Goal: Task Accomplishment & Management: Manage account settings

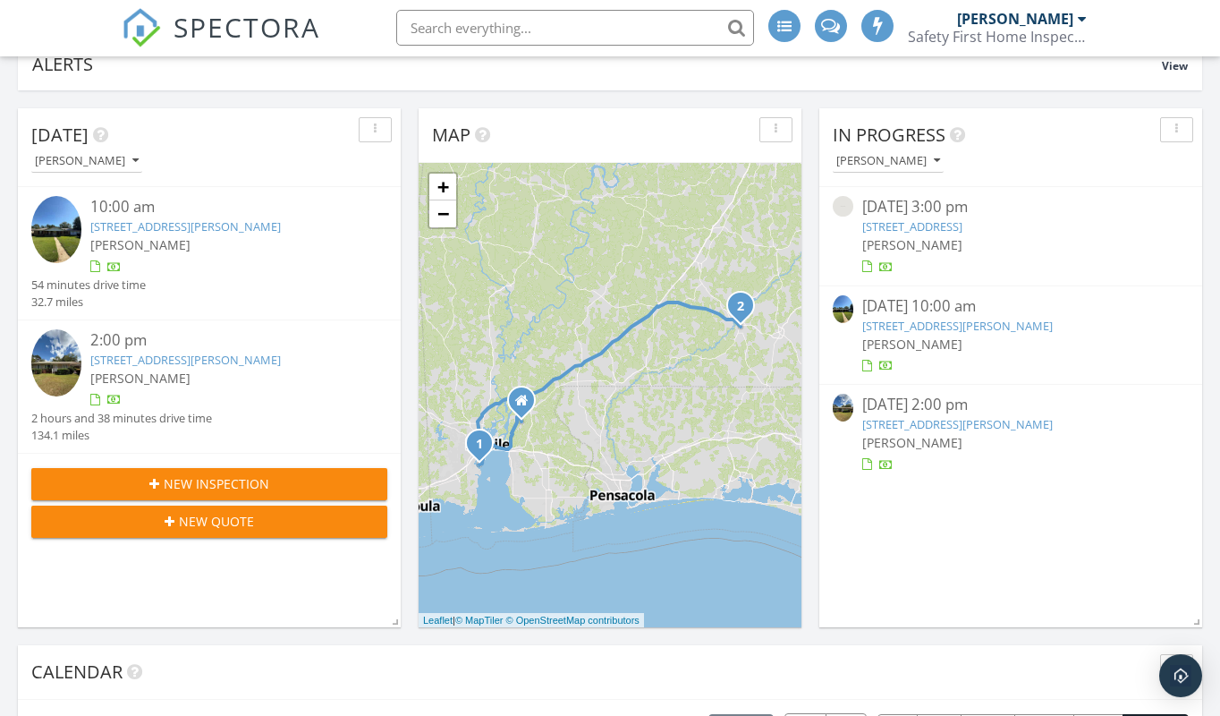
scroll to position [199, 0]
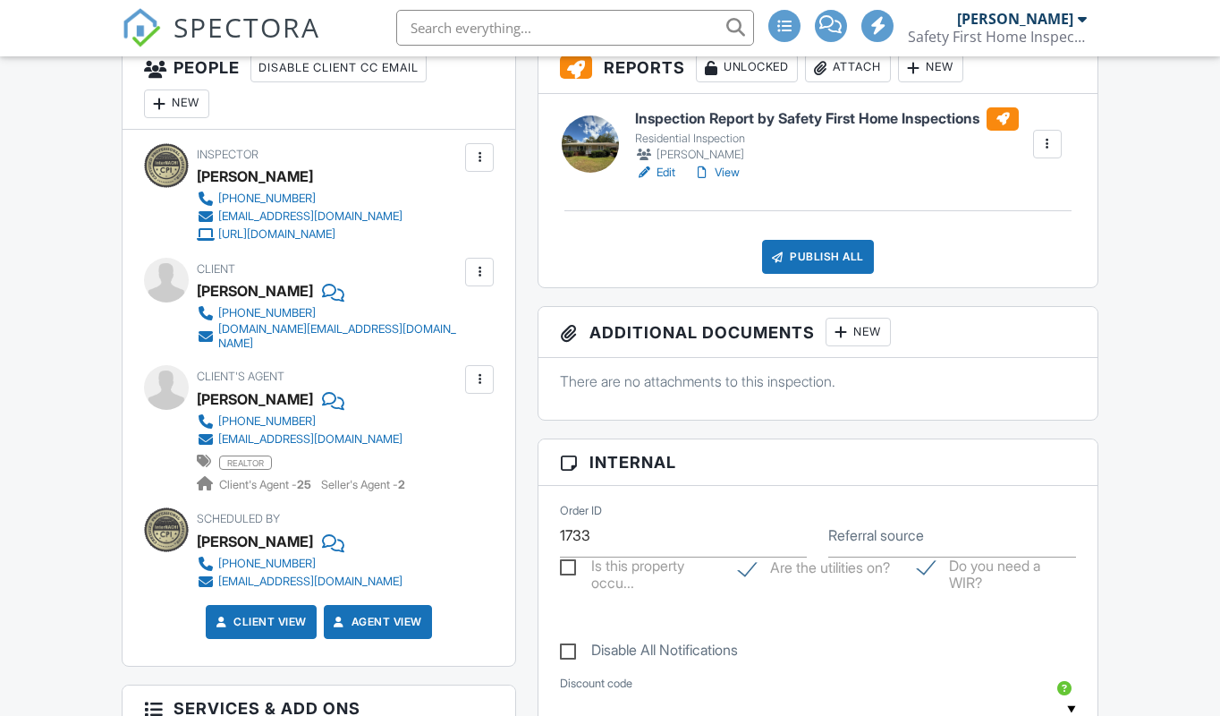
scroll to position [629, 0]
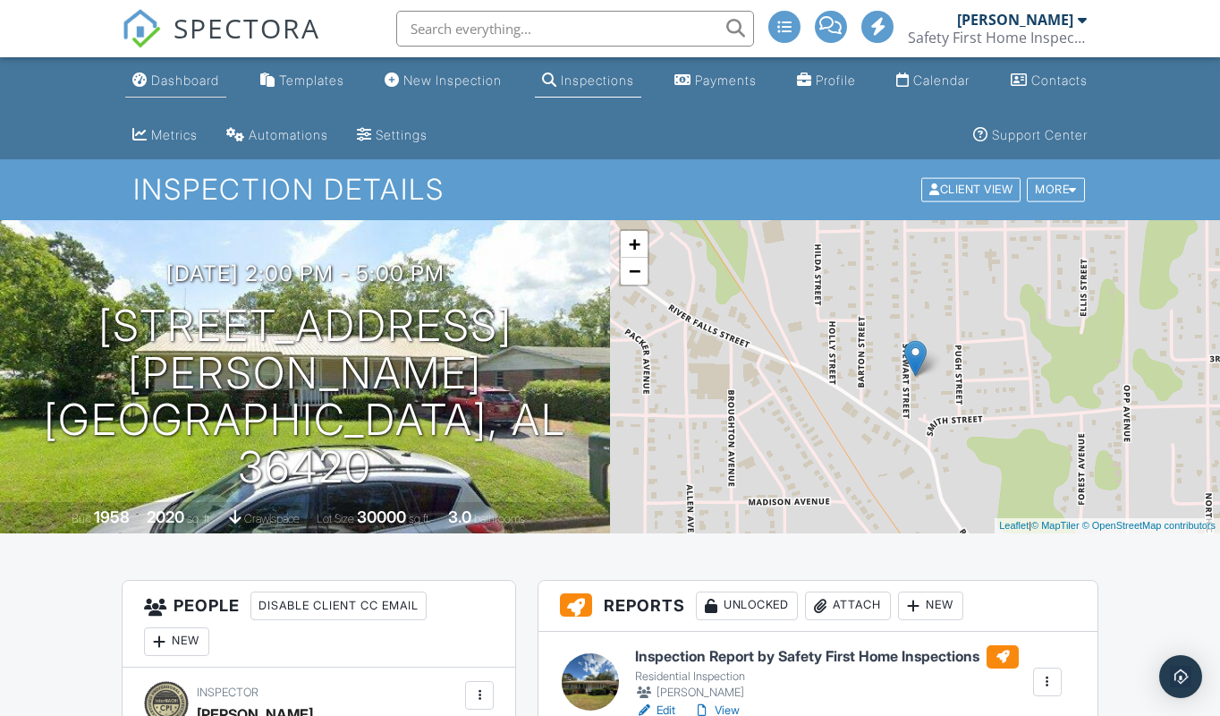
click at [197, 74] on div "Dashboard" at bounding box center [185, 79] width 68 height 15
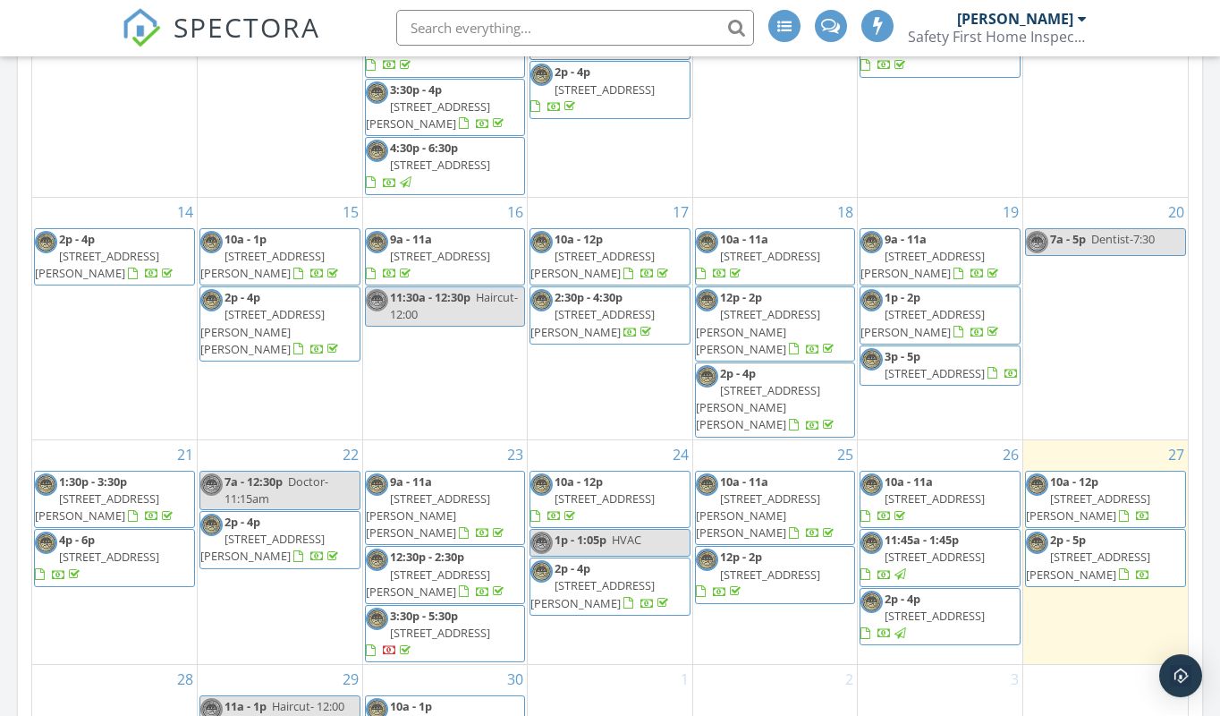
scroll to position [981, 0]
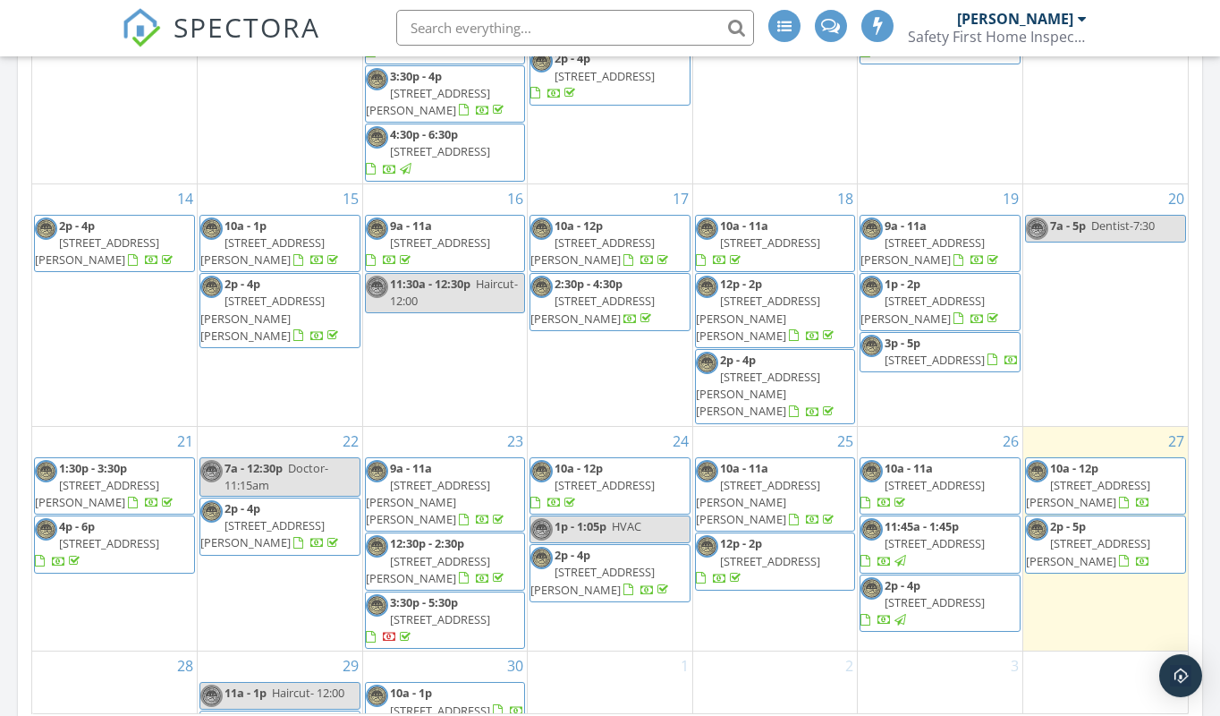
click at [780, 554] on span "32215 Emancipation Cir, Spanish Fort 36527" at bounding box center [770, 562] width 100 height 16
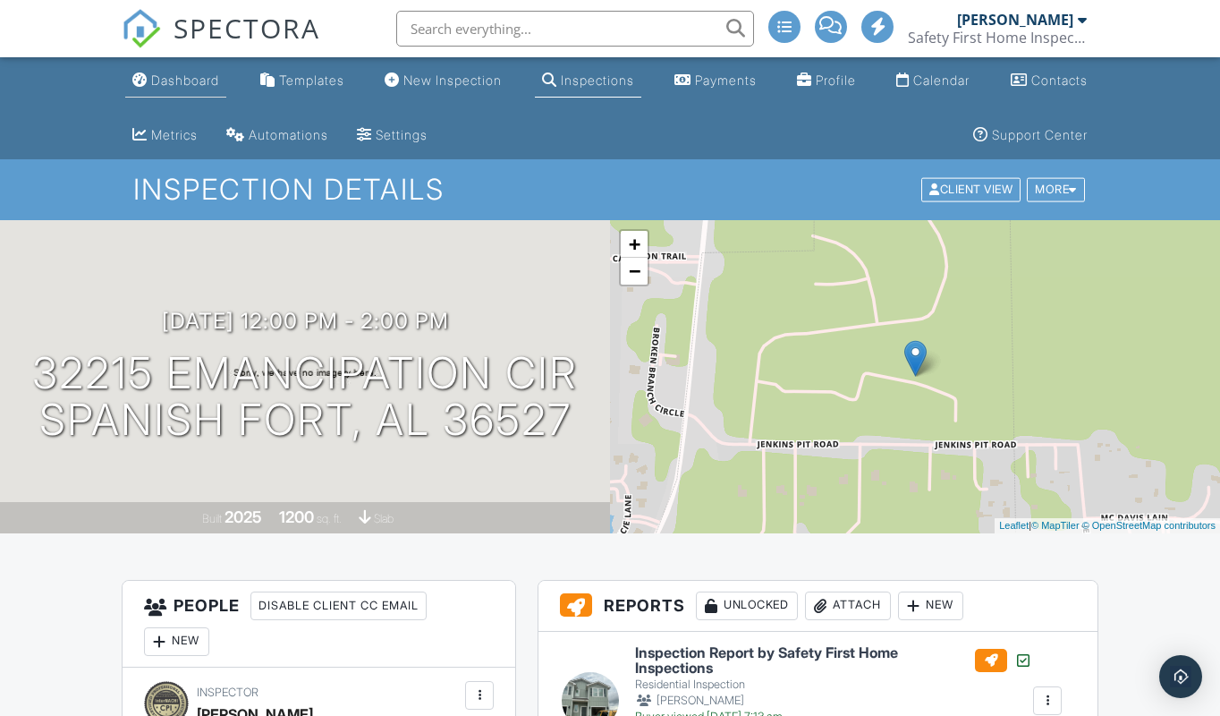
click at [188, 81] on div "Dashboard" at bounding box center [185, 79] width 68 height 15
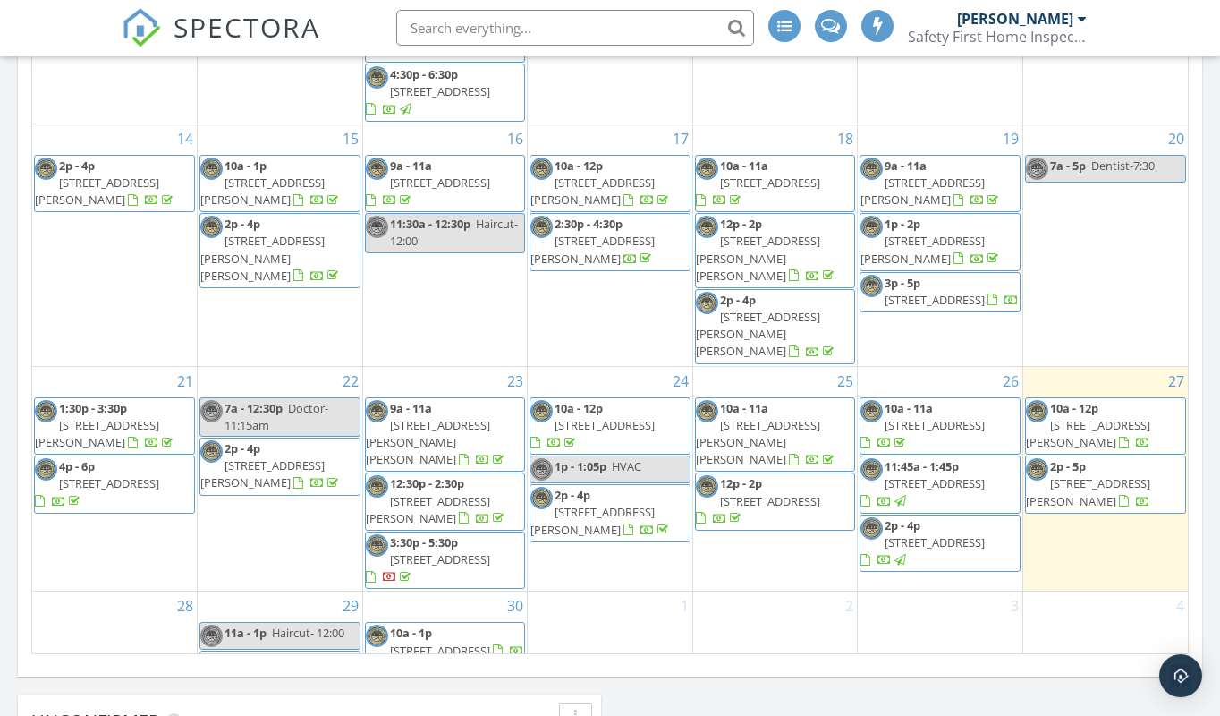
scroll to position [1052, 0]
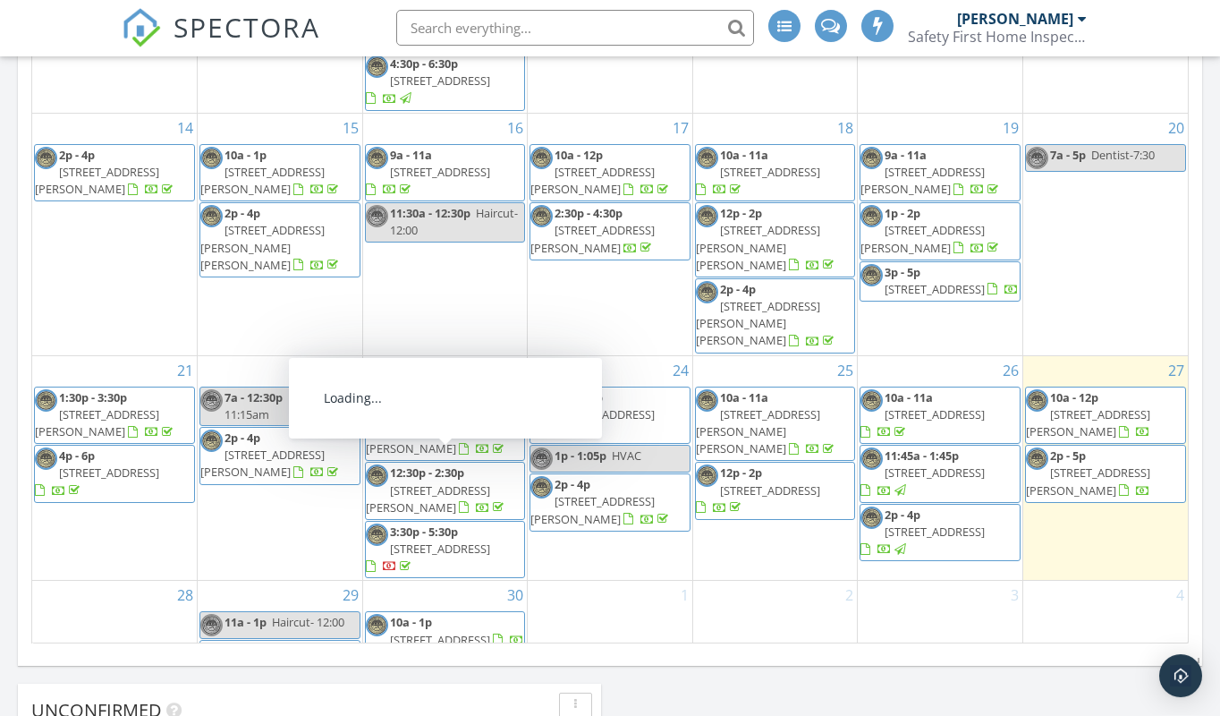
click at [449, 541] on span "[STREET_ADDRESS]" at bounding box center [440, 549] width 100 height 16
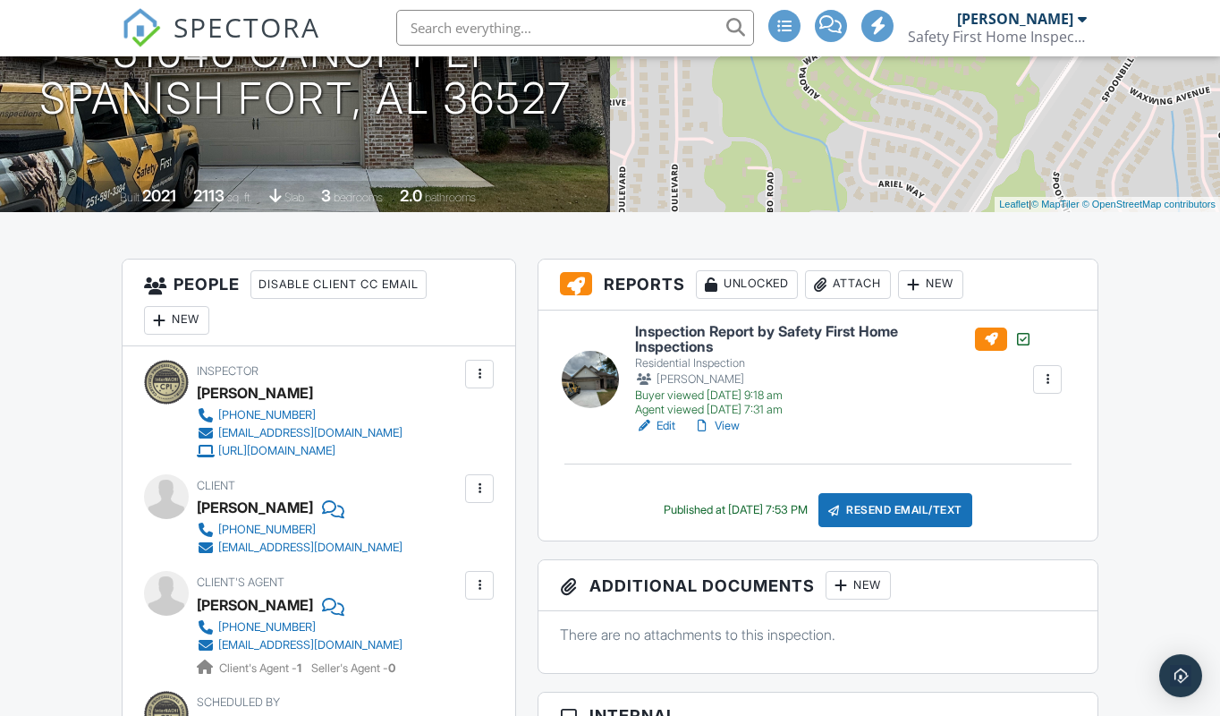
scroll to position [326, 0]
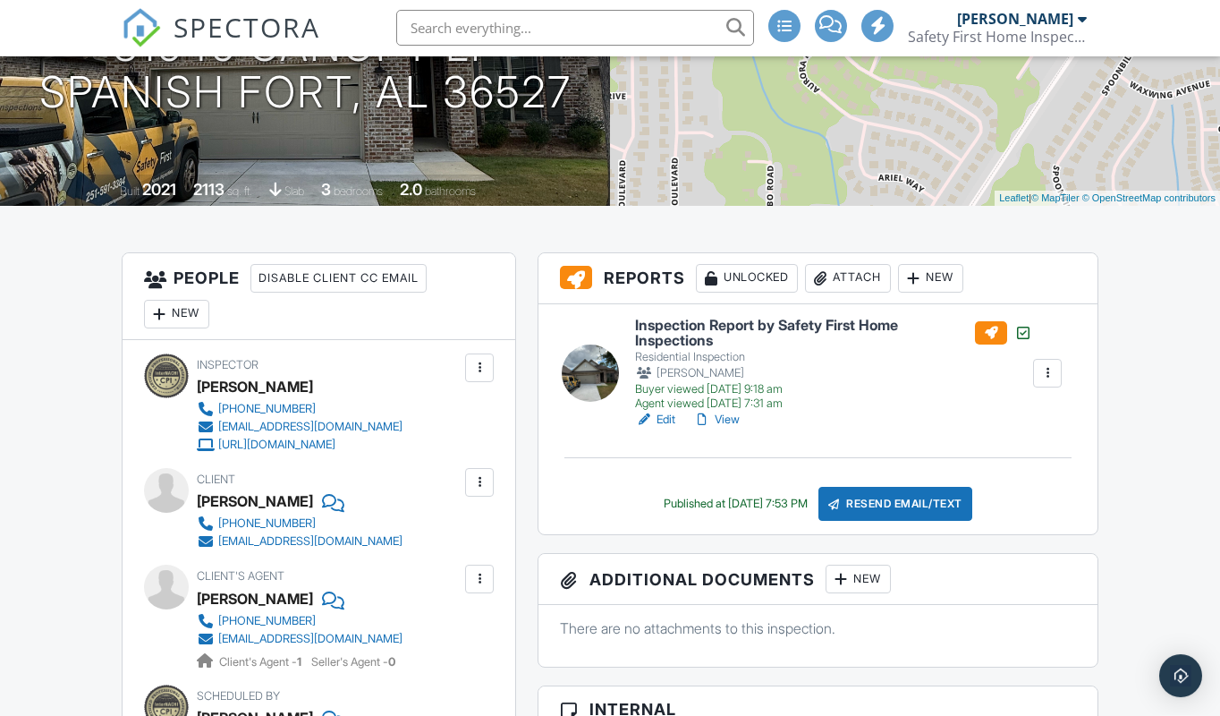
click at [729, 416] on link "View" at bounding box center [716, 420] width 47 height 18
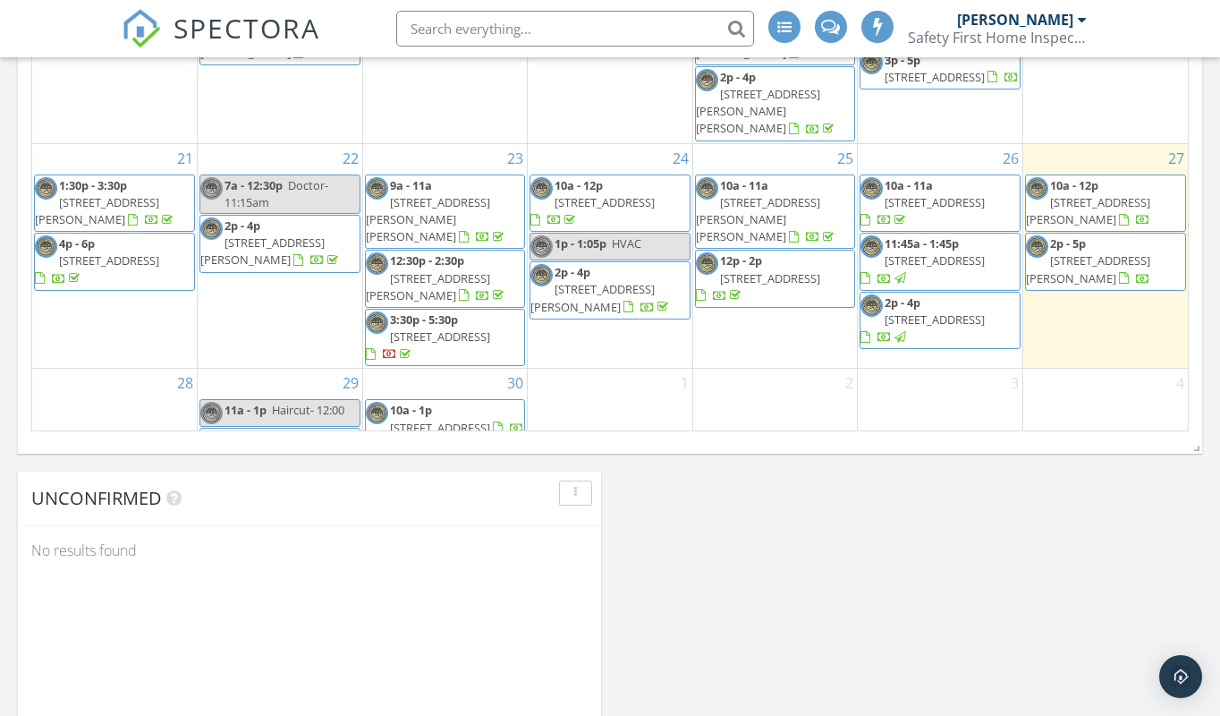
scroll to position [1254, 0]
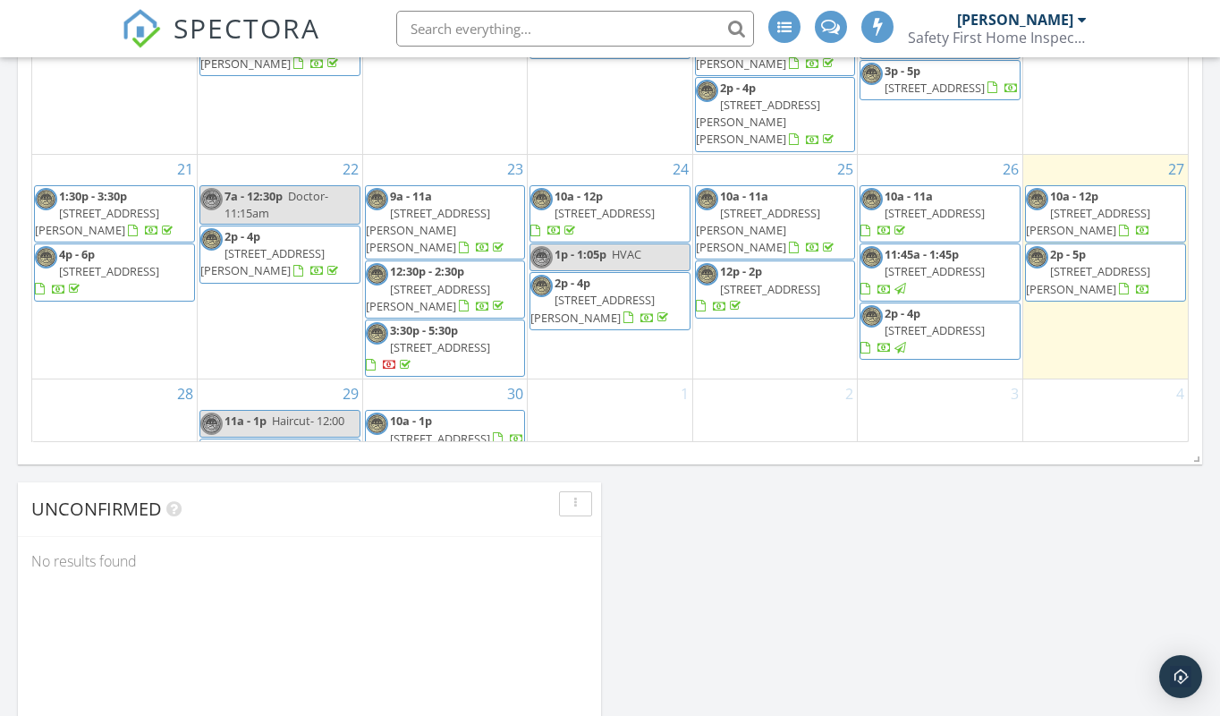
click at [1125, 205] on span "4109 Shana Dr, Mobile 36605" at bounding box center [1088, 221] width 124 height 33
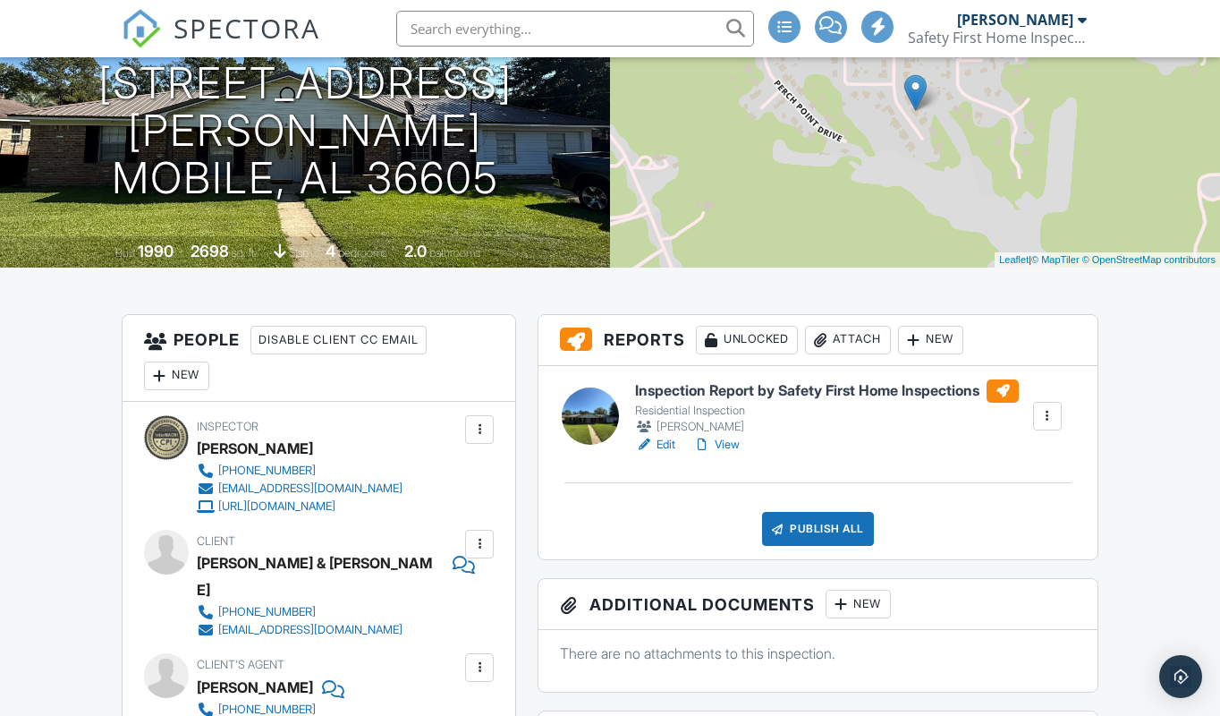
scroll to position [253, 0]
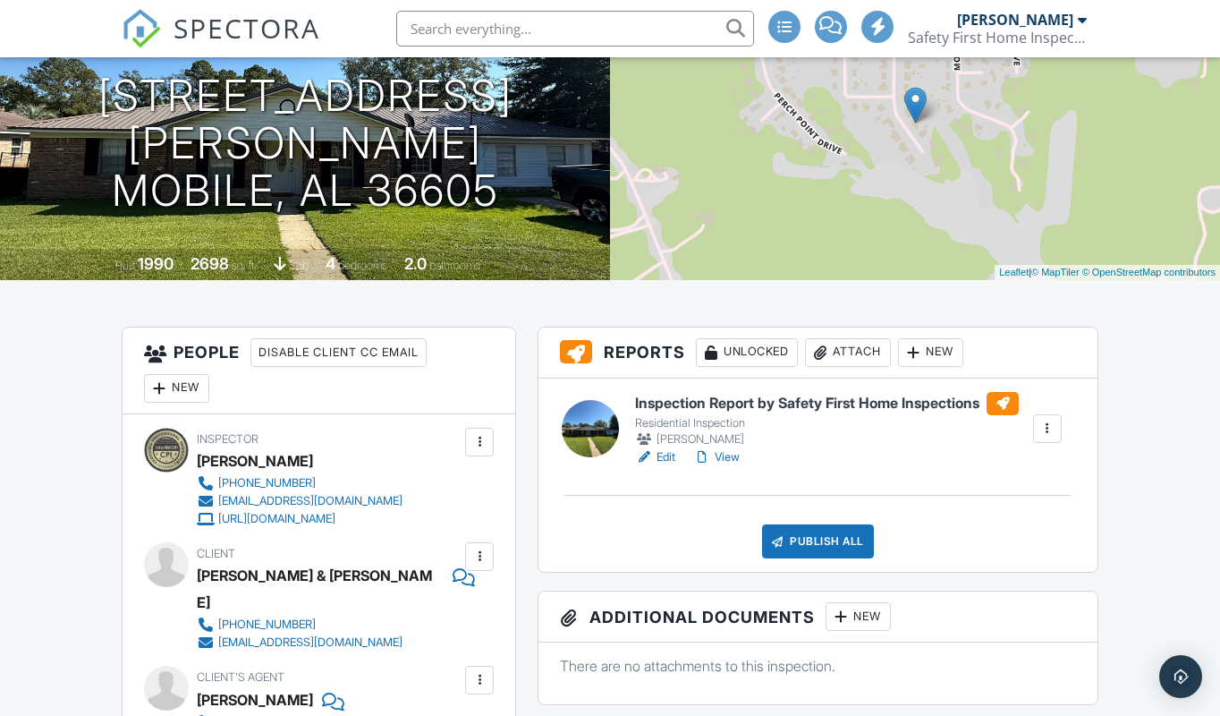
click at [733, 455] on link "View" at bounding box center [716, 457] width 47 height 18
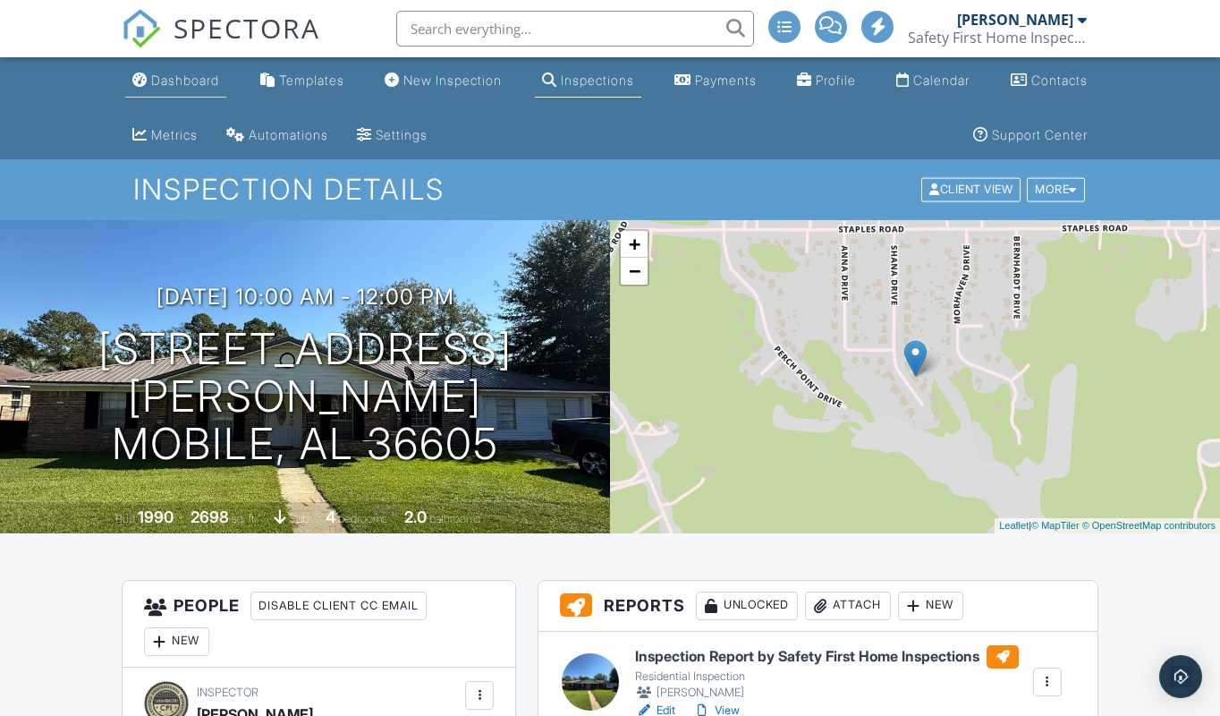
click at [184, 79] on div "Dashboard" at bounding box center [185, 79] width 68 height 15
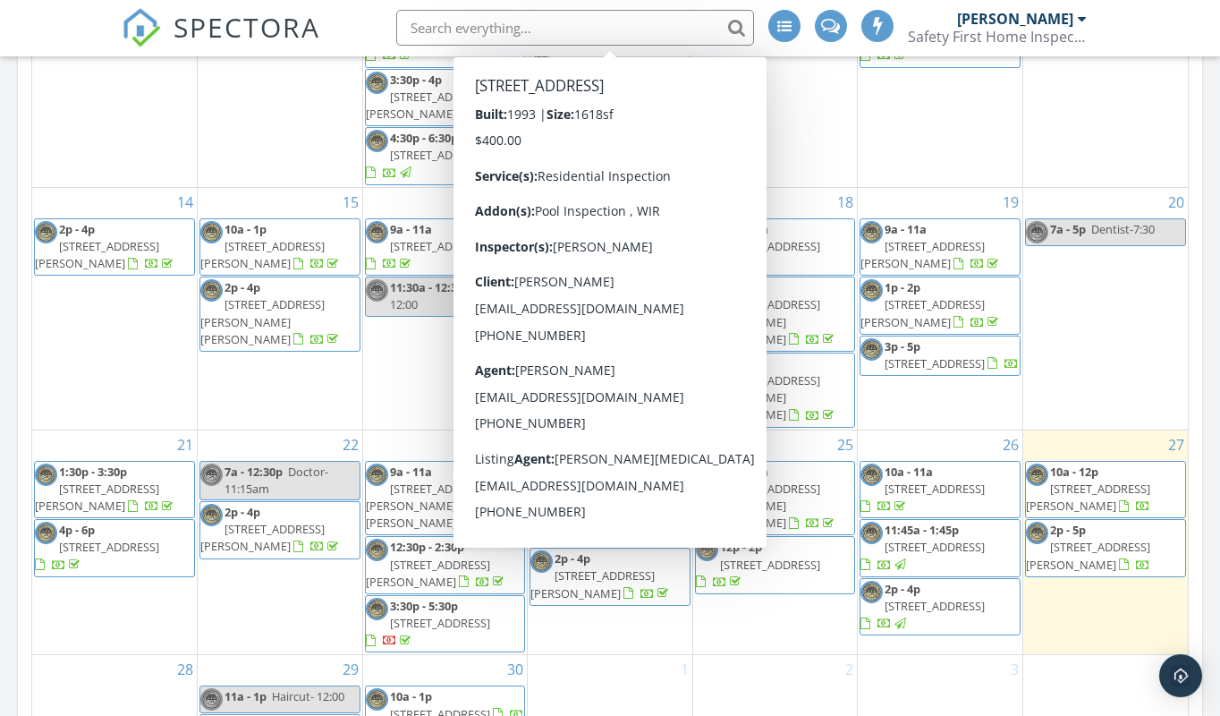
scroll to position [1030, 0]
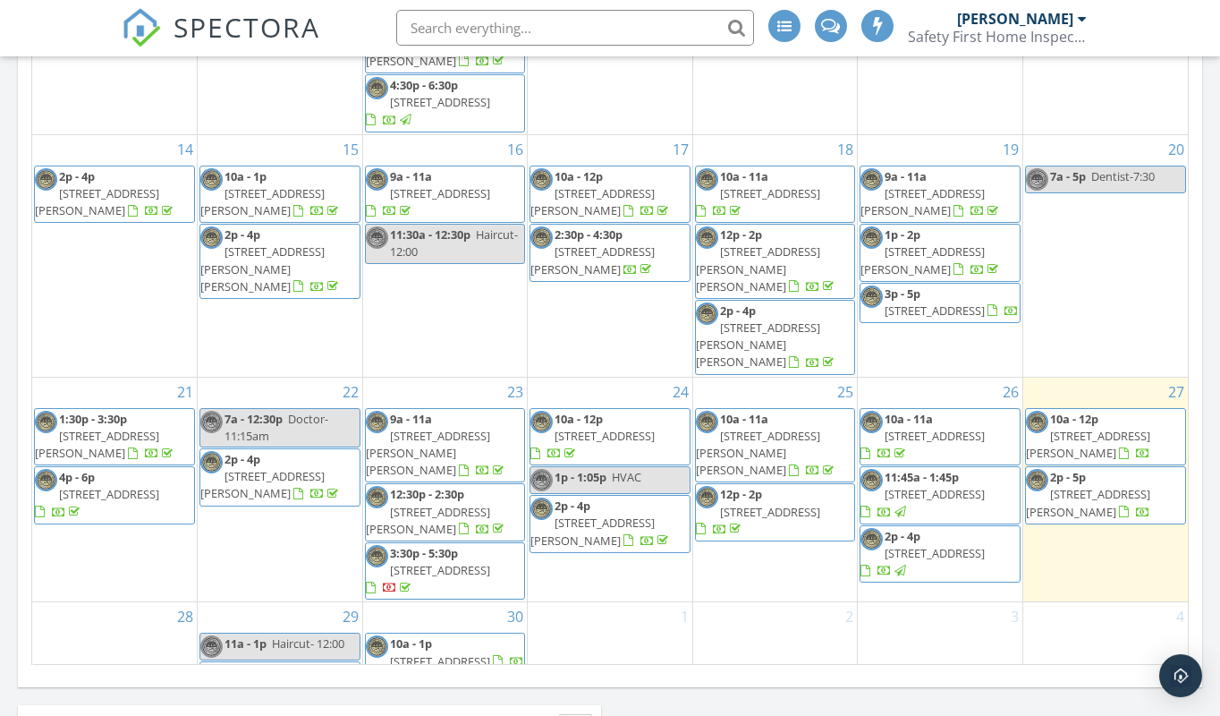
click at [1124, 487] on span "108 Stewart St, Andalusia 36420" at bounding box center [1088, 503] width 124 height 33
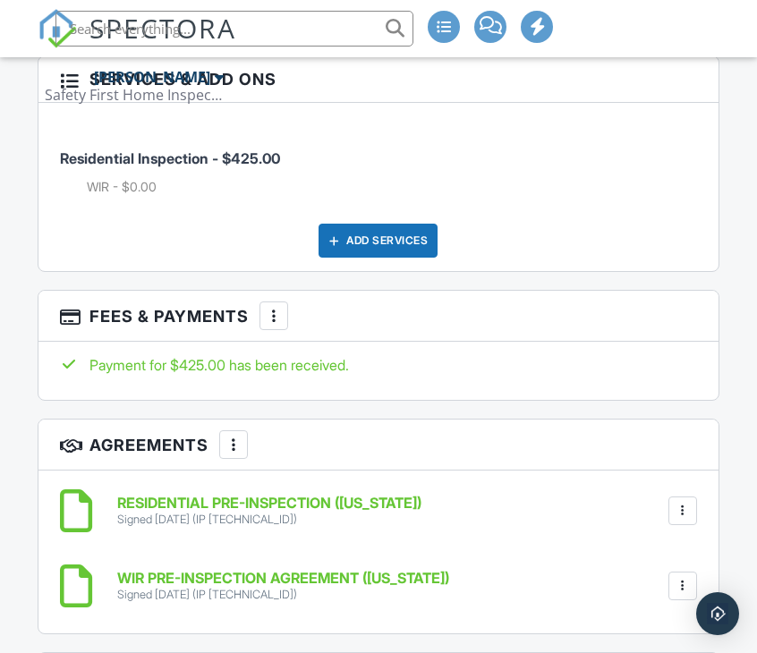
scroll to position [2720, 0]
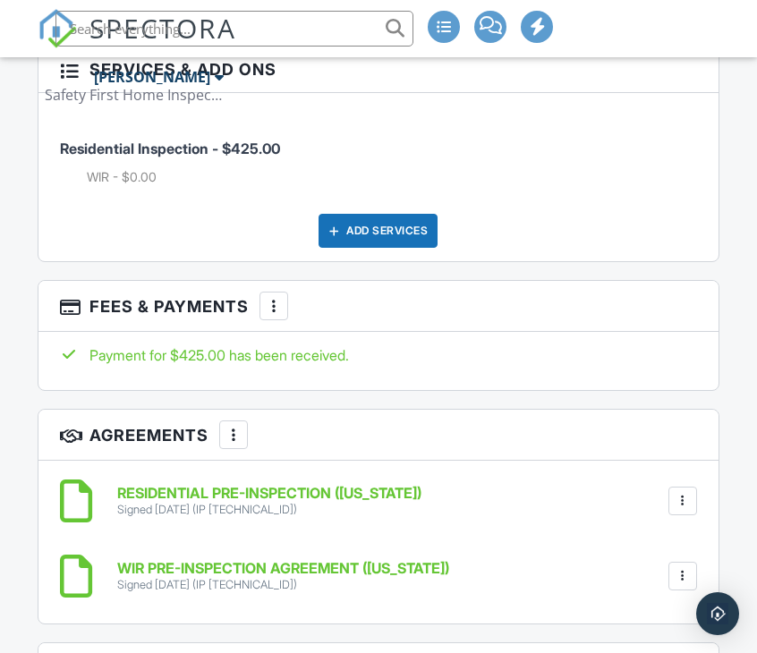
click at [270, 301] on div at bounding box center [274, 306] width 18 height 18
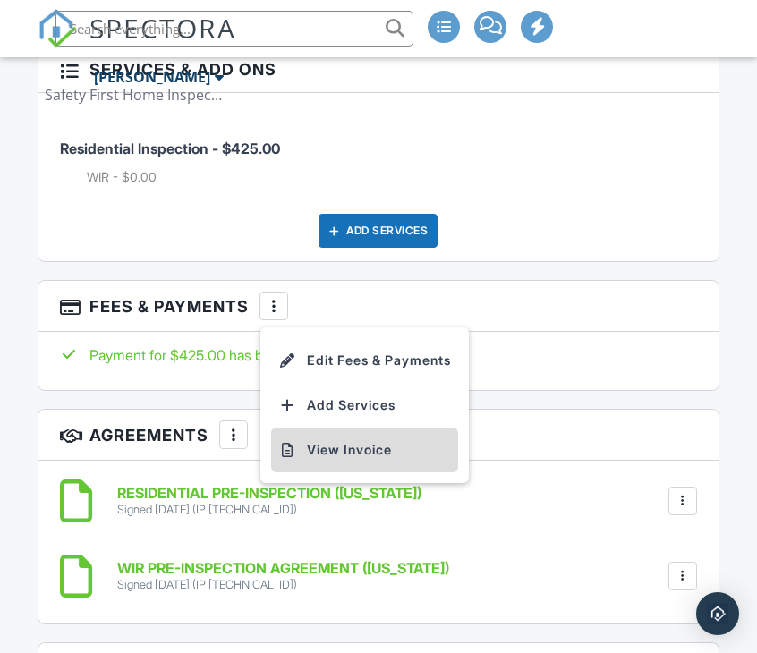
click at [319, 438] on li "View Invoice" at bounding box center [364, 450] width 187 height 45
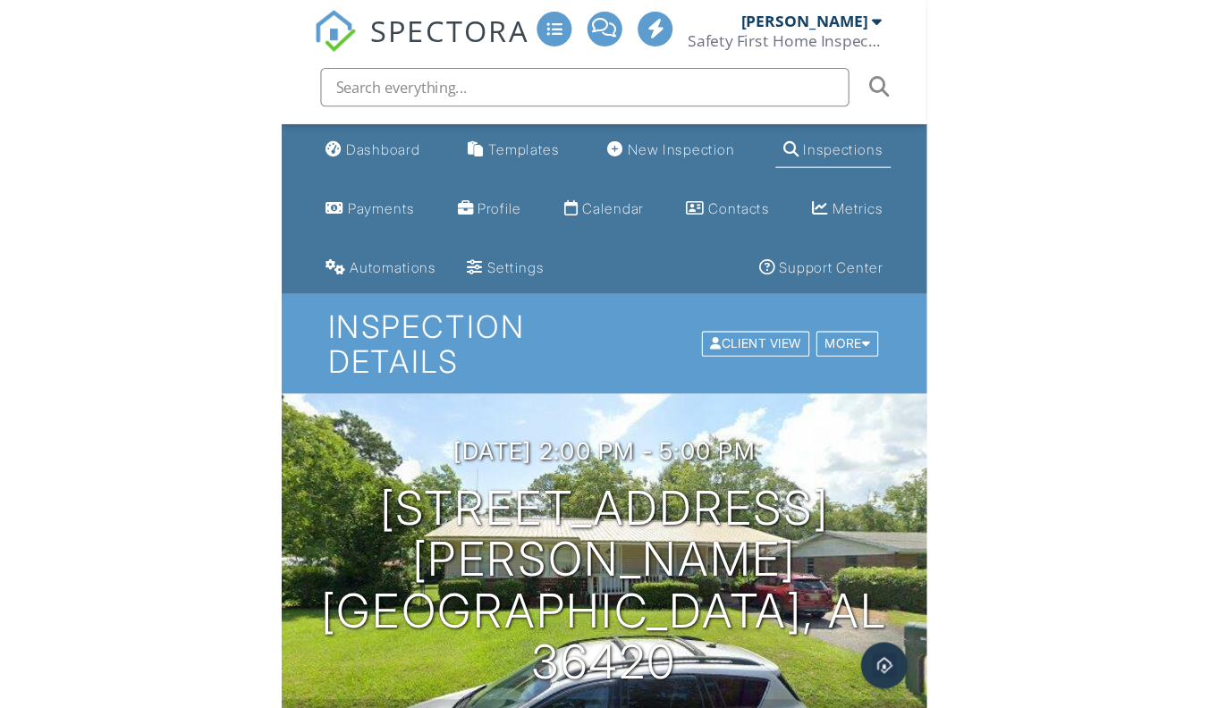
scroll to position [0, 0]
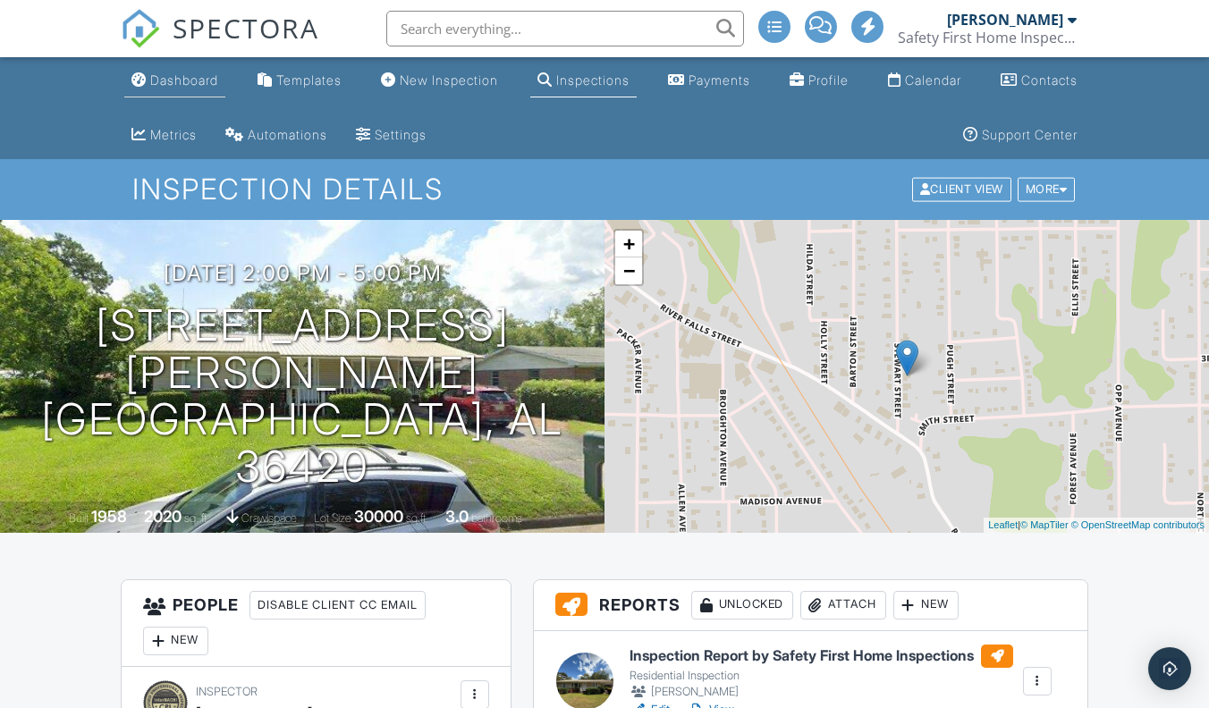
click at [188, 78] on div "Dashboard" at bounding box center [184, 79] width 68 height 15
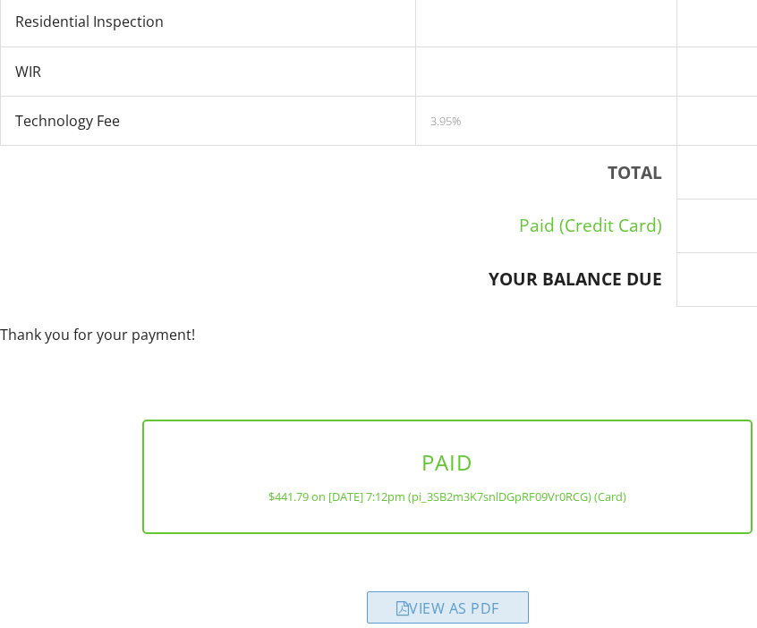
scroll to position [407, 0]
click at [420, 591] on div "View as PDF" at bounding box center [448, 607] width 162 height 32
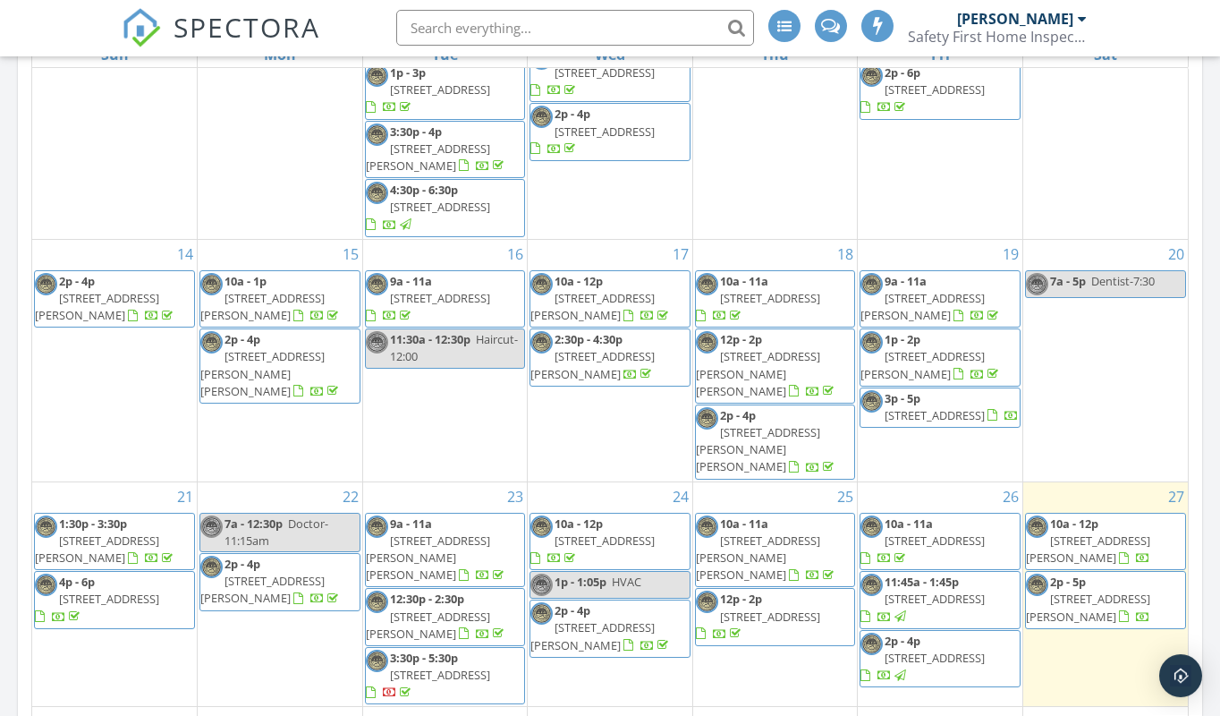
scroll to position [987, 0]
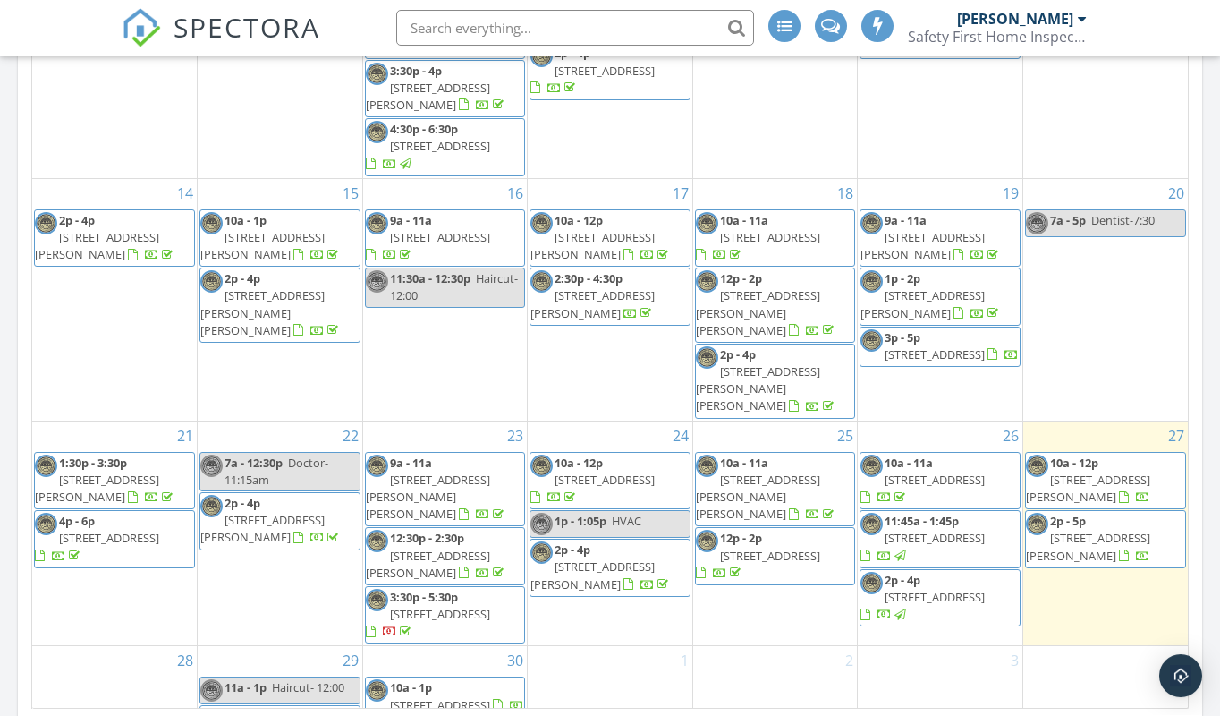
click at [1121, 472] on span "4109 Shana Dr, Mobile 36605" at bounding box center [1088, 488] width 124 height 33
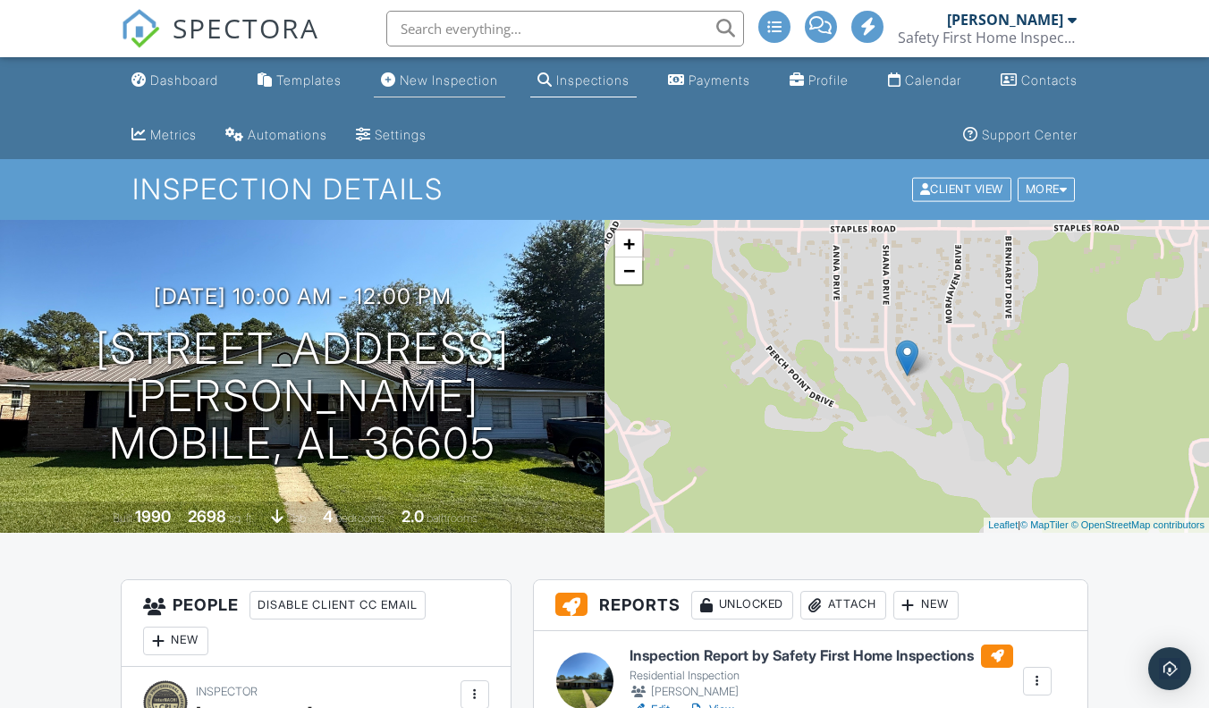
click at [463, 81] on div "New Inspection" at bounding box center [449, 79] width 98 height 15
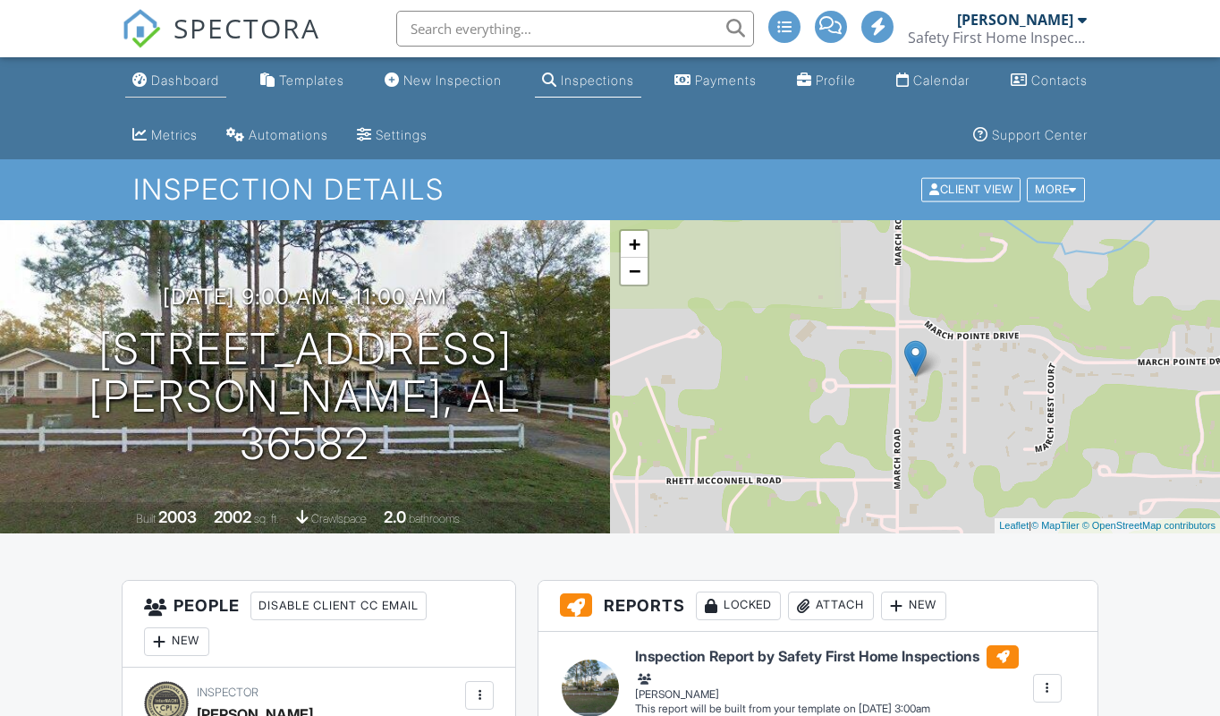
click at [188, 75] on div "Dashboard" at bounding box center [185, 79] width 68 height 15
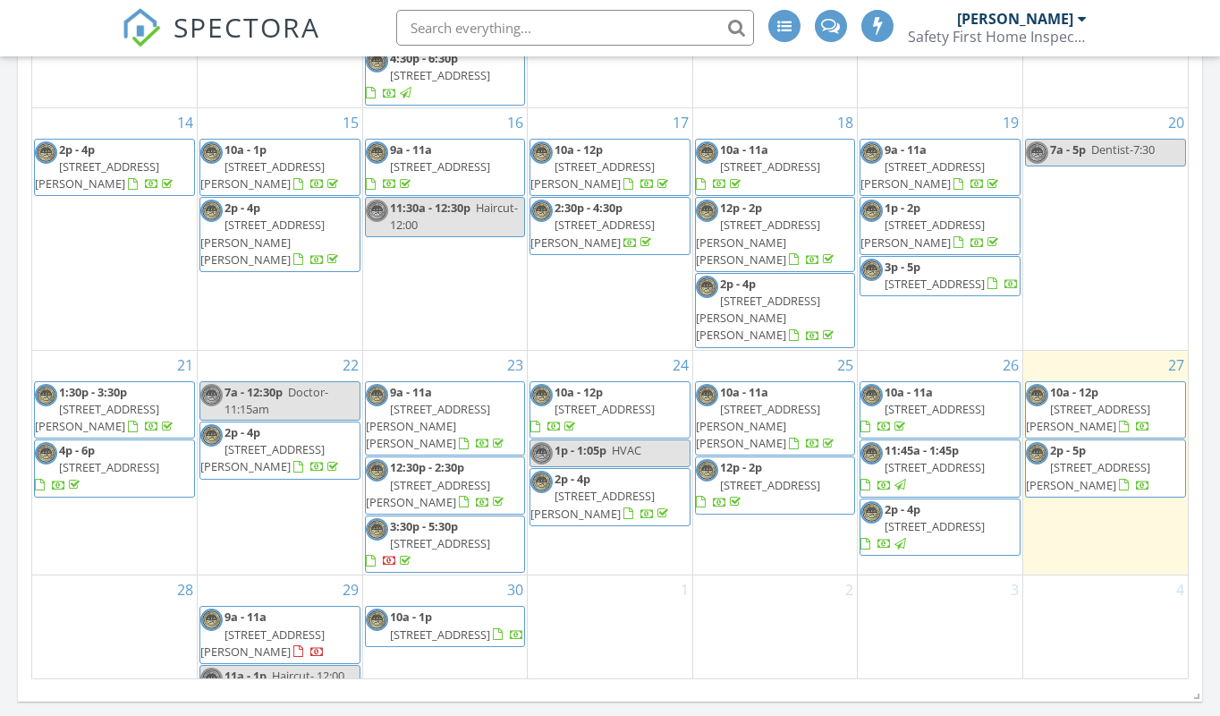
scroll to position [1017, 0]
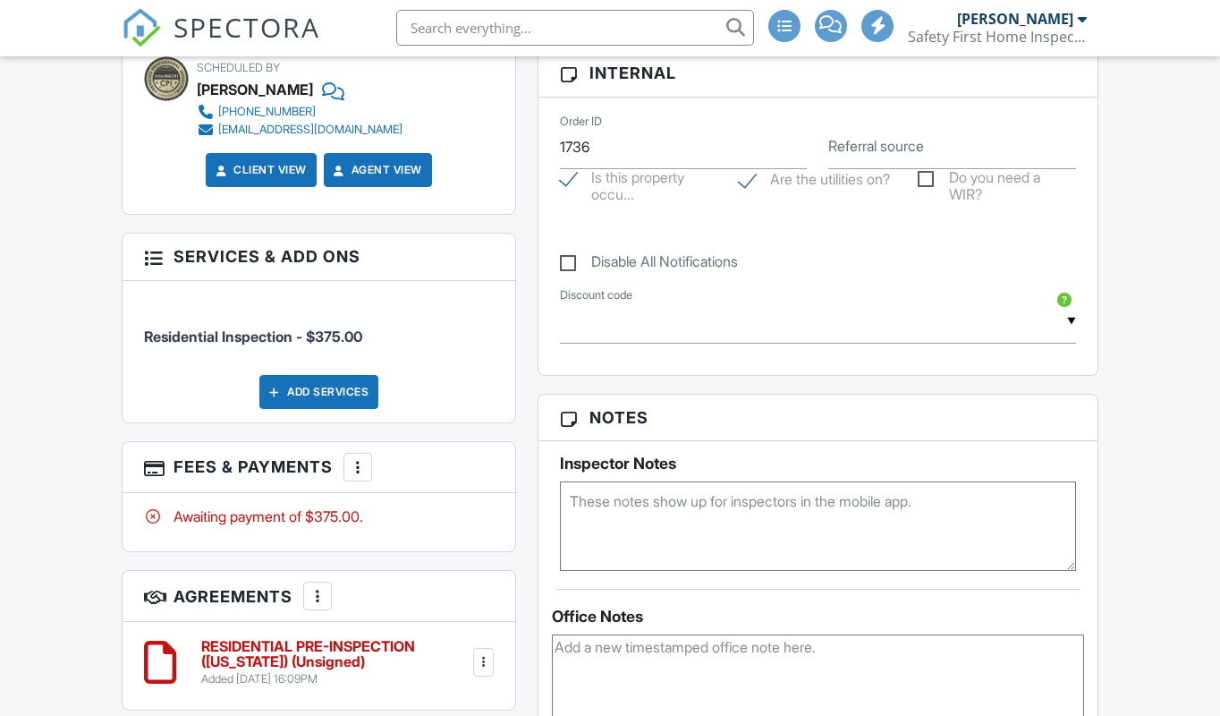
scroll to position [959, 0]
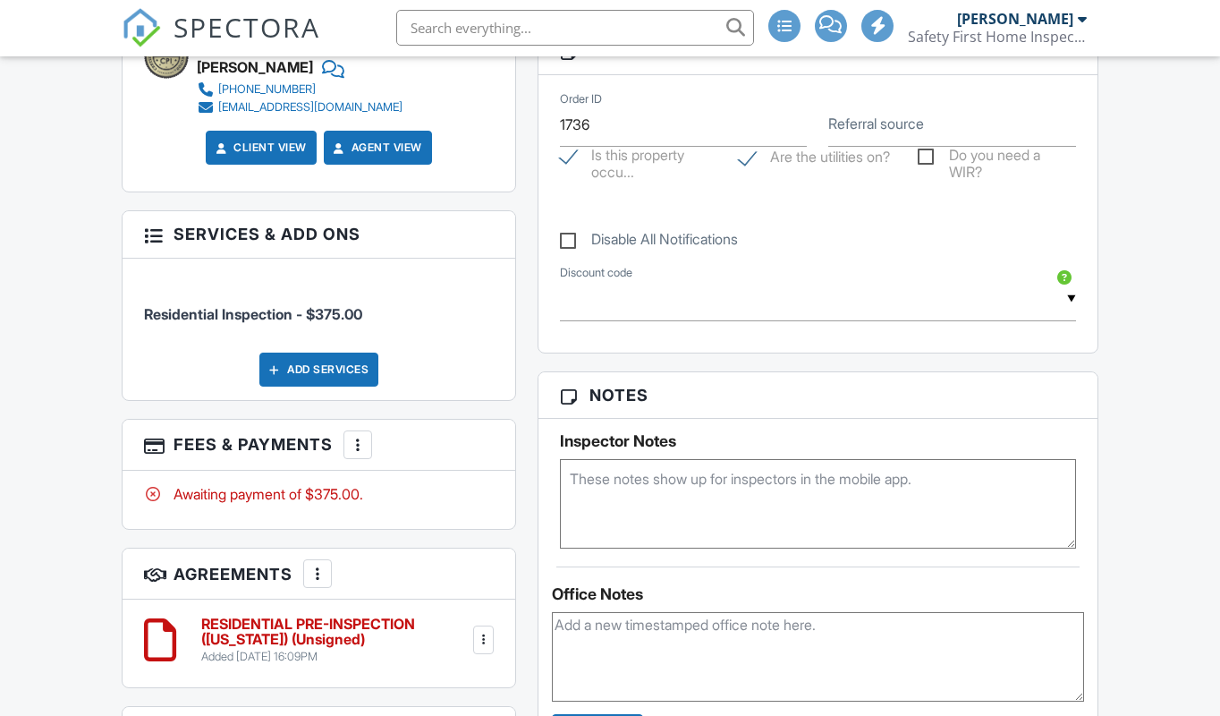
click at [576, 471] on textarea at bounding box center [818, 504] width 516 height 89
type textarea "Sellers inspection/ No email / Inspected home before"
drag, startPoint x: 576, startPoint y: 471, endPoint x: 587, endPoint y: 636, distance: 164.9
click at [587, 636] on textarea at bounding box center [818, 657] width 532 height 89
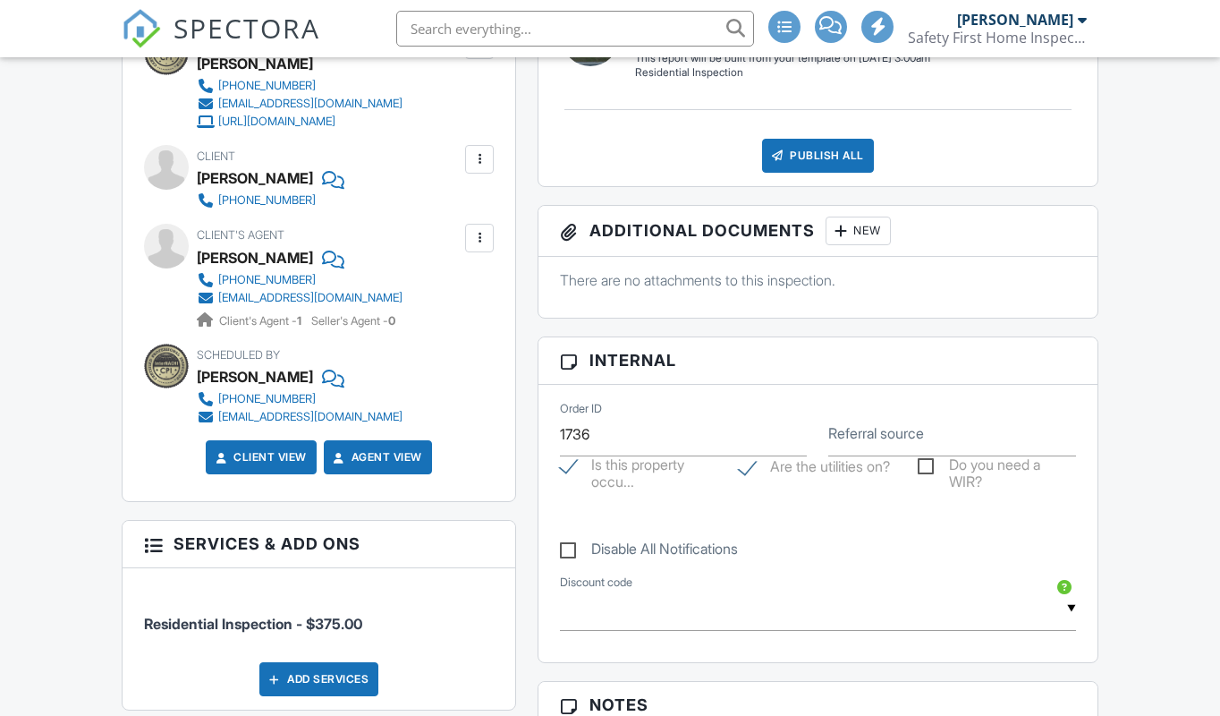
scroll to position [641, 0]
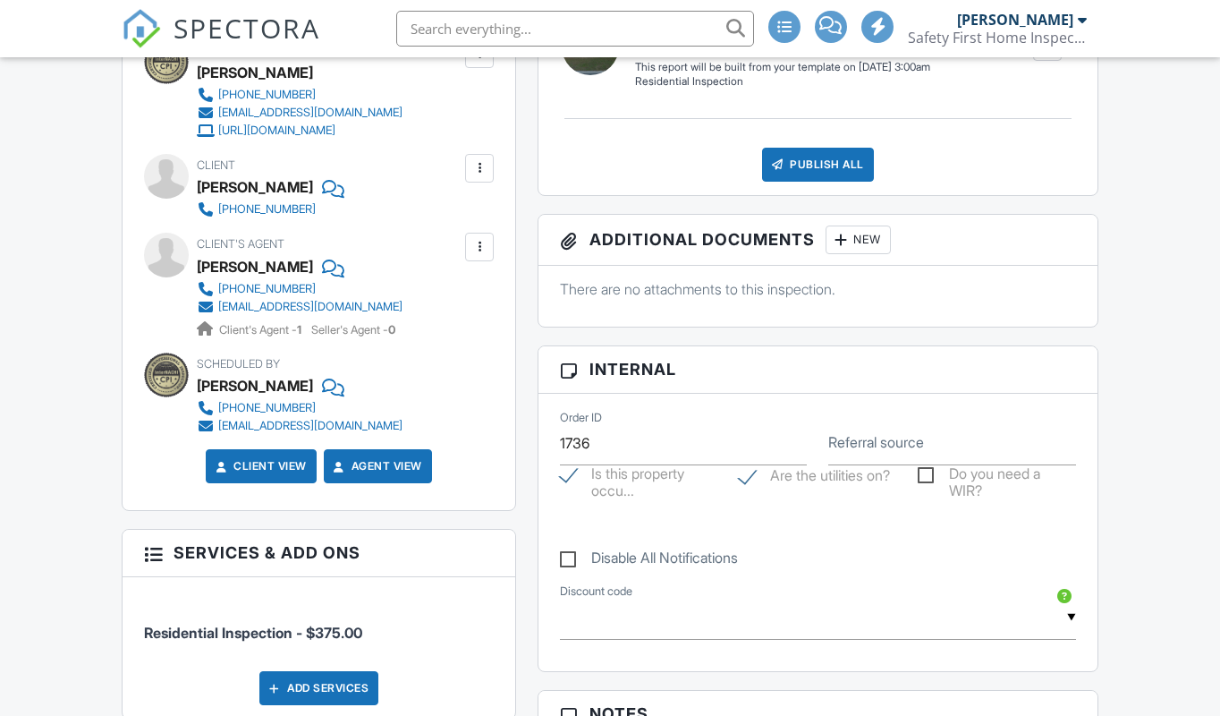
click at [547, 564] on div "Order ID 1736 Referral source Is this property occu... Are the utilities on? Do…" at bounding box center [817, 533] width 559 height 278
drag, startPoint x: 547, startPoint y: 564, endPoint x: 585, endPoint y: 544, distance: 42.8
click at [585, 544] on div "Order ID 1736 Referral source Is this property occu... Are the utilities on? Do…" at bounding box center [817, 533] width 559 height 278
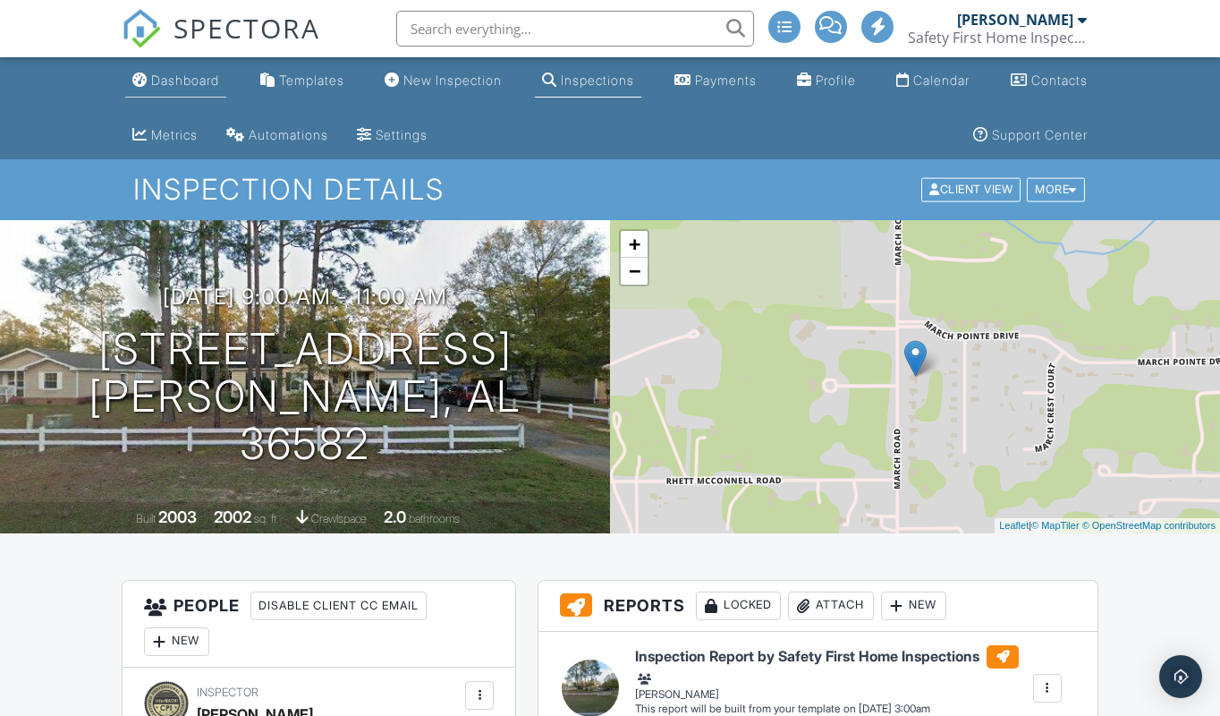
scroll to position [0, 0]
click at [202, 78] on div "Dashboard" at bounding box center [185, 79] width 68 height 15
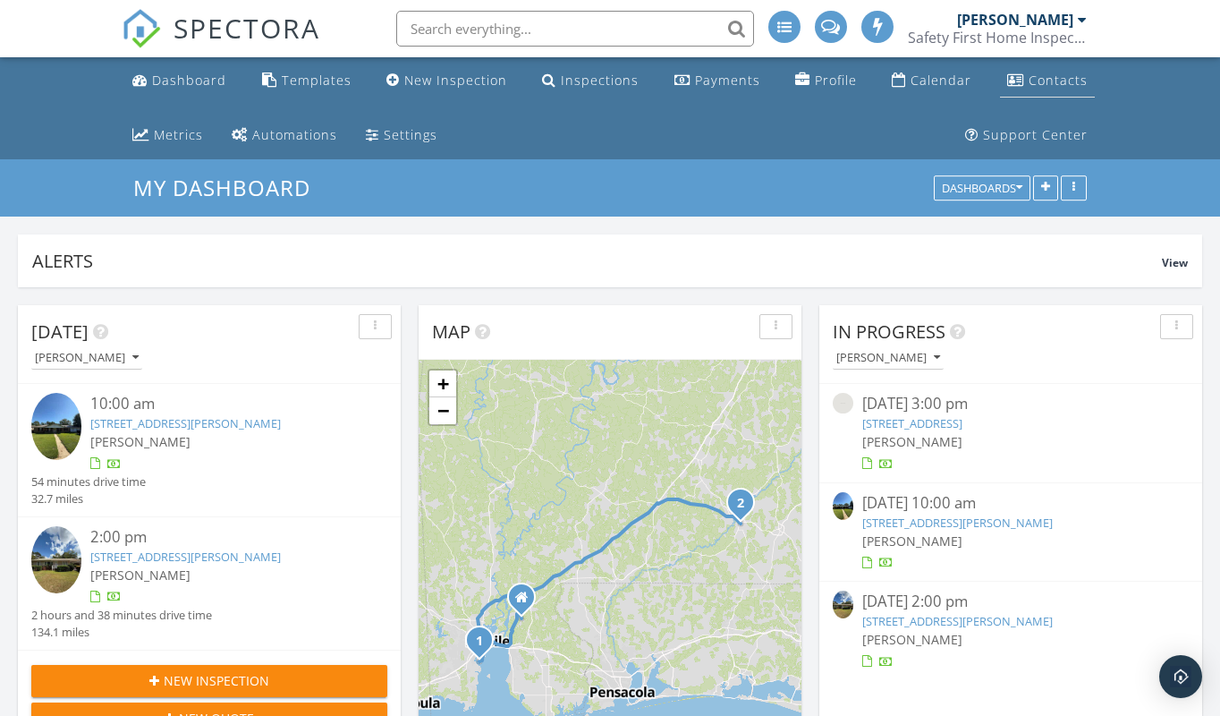
click at [1049, 83] on div "Contacts" at bounding box center [1058, 80] width 59 height 17
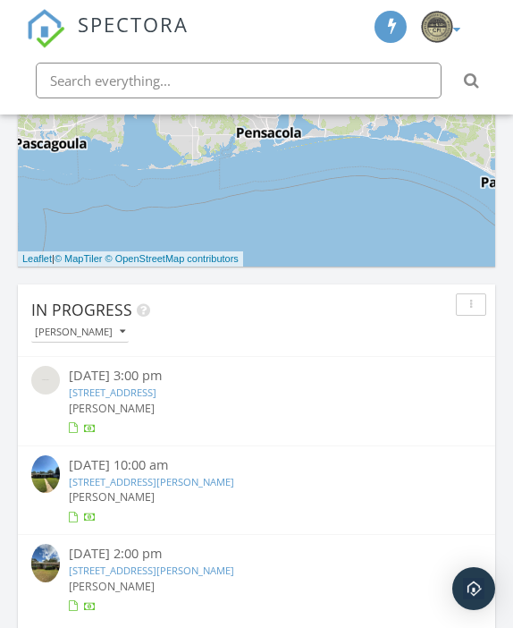
scroll to position [9, 9]
